Goal: Register for event/course

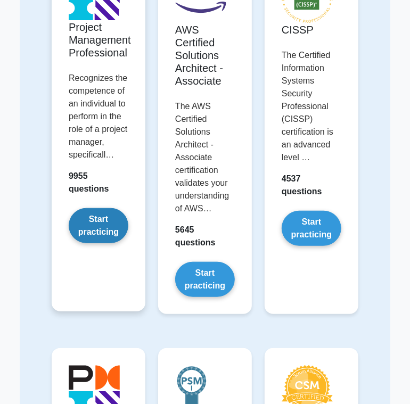
scroll to position [213, 0]
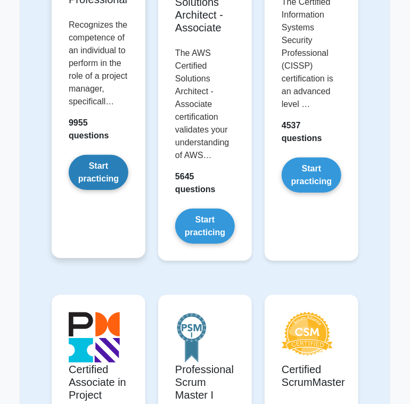
click at [100, 178] on link "Start practicing" at bounding box center [99, 172] width 60 height 35
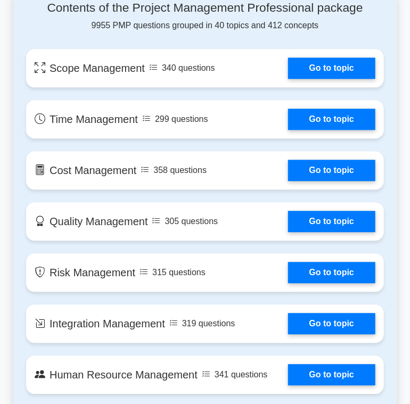
scroll to position [851, 0]
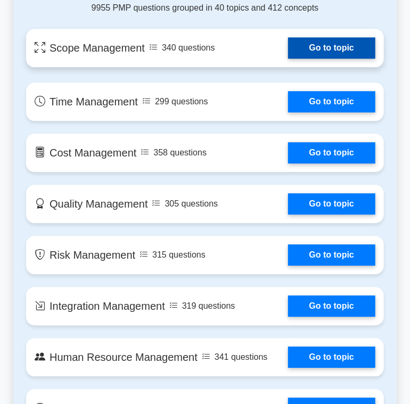
click at [342, 46] on link "Go to topic" at bounding box center [331, 47] width 87 height 21
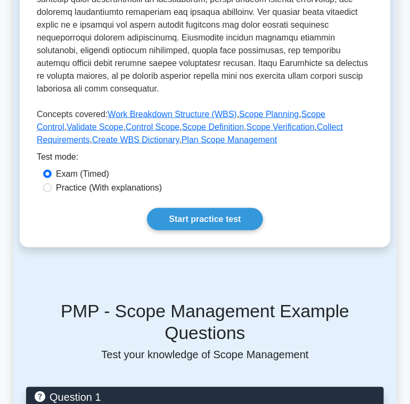
scroll to position [479, 0]
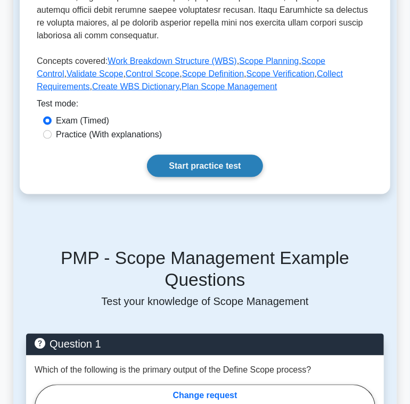
click at [188, 163] on link "Start practice test" at bounding box center [204, 166] width 115 height 22
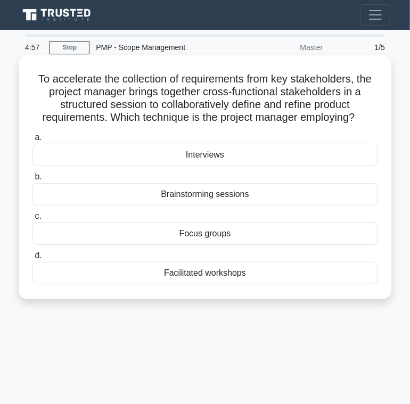
click at [190, 155] on div "Interviews" at bounding box center [204, 155] width 345 height 22
click at [32, 141] on input "a. Interviews" at bounding box center [32, 137] width 0 height 7
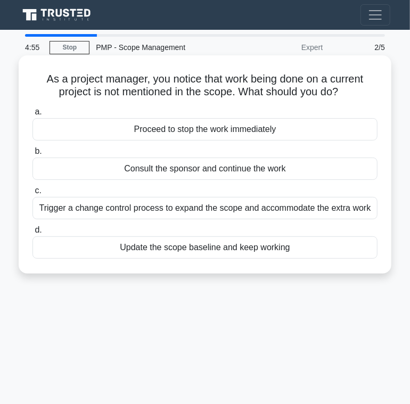
click at [210, 129] on div "Proceed to stop the work immediately" at bounding box center [204, 129] width 345 height 22
click at [32, 115] on input "a. Proceed to stop the work immediately" at bounding box center [32, 112] width 0 height 7
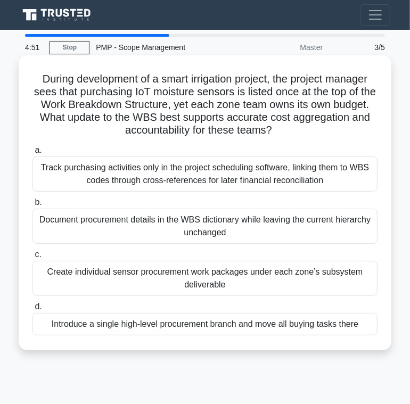
click at [199, 168] on div "Track purchasing activities only in the project scheduling software, linking th…" at bounding box center [204, 173] width 345 height 35
click at [32, 154] on input "a. Track purchasing activities only in the project scheduling software, linking…" at bounding box center [32, 150] width 0 height 7
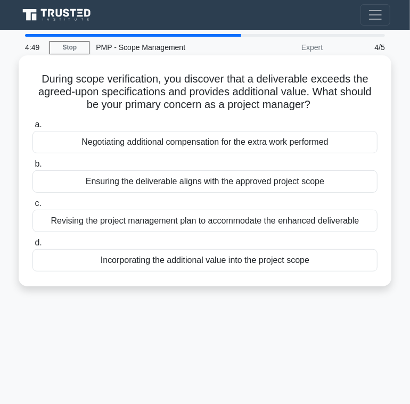
click at [206, 145] on div "Negotiating additional compensation for the extra work performed" at bounding box center [204, 142] width 345 height 22
click at [32, 128] on input "a. Negotiating additional compensation for the extra work performed" at bounding box center [32, 124] width 0 height 7
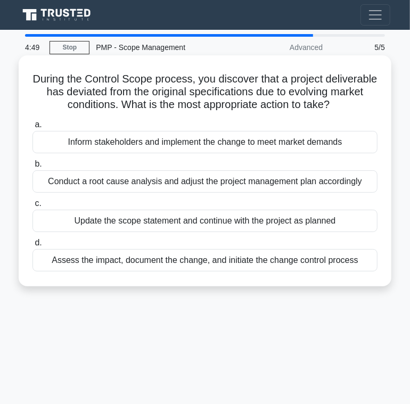
click at [206, 148] on div "Inform stakeholders and implement the change to meet market demands" at bounding box center [204, 142] width 345 height 22
click at [32, 128] on input "a. Inform stakeholders and implement the change to meet market demands" at bounding box center [32, 124] width 0 height 7
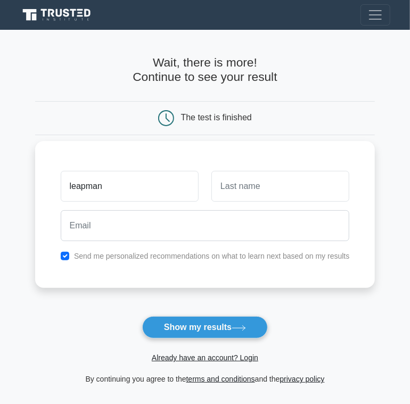
type input "leapman"
click at [279, 189] on input "text" at bounding box center [280, 186] width 138 height 31
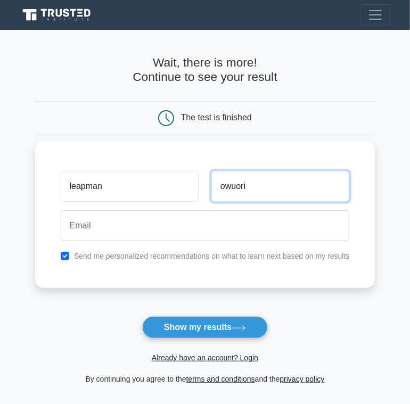
type input "owuori"
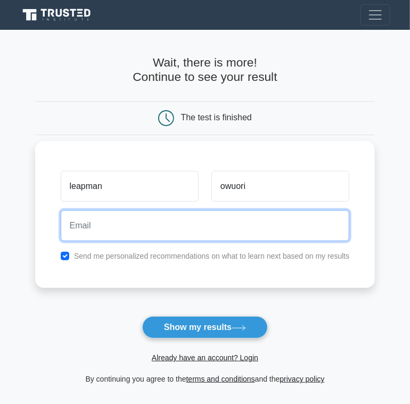
click at [112, 223] on input "email" at bounding box center [205, 225] width 289 height 31
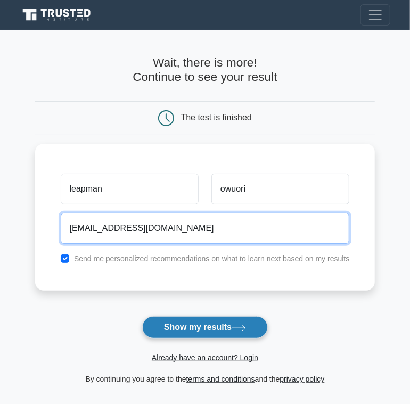
type input "achishonleapmano@gmail.com"
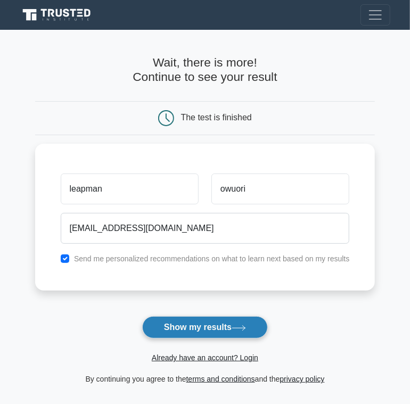
click at [214, 328] on button "Show my results" at bounding box center [205, 327] width 126 height 22
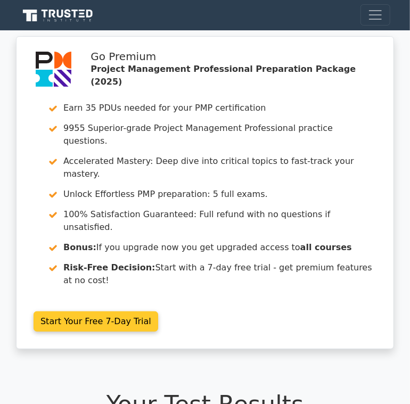
click at [109, 311] on link "Start Your Free 7-Day Trial" at bounding box center [96, 321] width 124 height 20
